Goal: Task Accomplishment & Management: Manage account settings

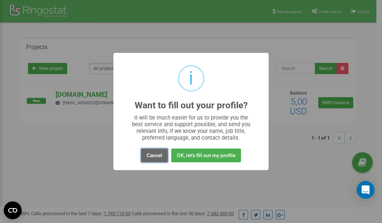
click at [156, 158] on button "Cancel" at bounding box center [154, 156] width 27 height 14
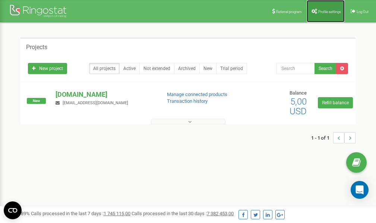
click at [324, 13] on span "Profile settings" at bounding box center [330, 12] width 23 height 4
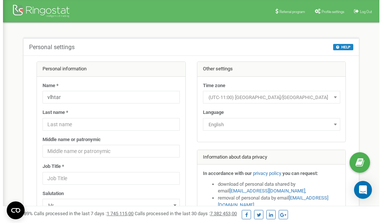
scroll to position [37, 0]
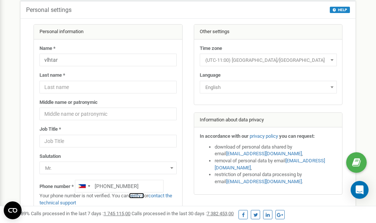
click at [139, 196] on link "verify it" at bounding box center [136, 196] width 15 height 6
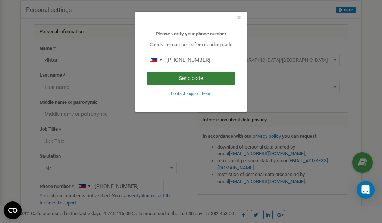
click at [192, 79] on button "Send code" at bounding box center [191, 78] width 89 height 13
